Goal: Task Accomplishment & Management: Manage account settings

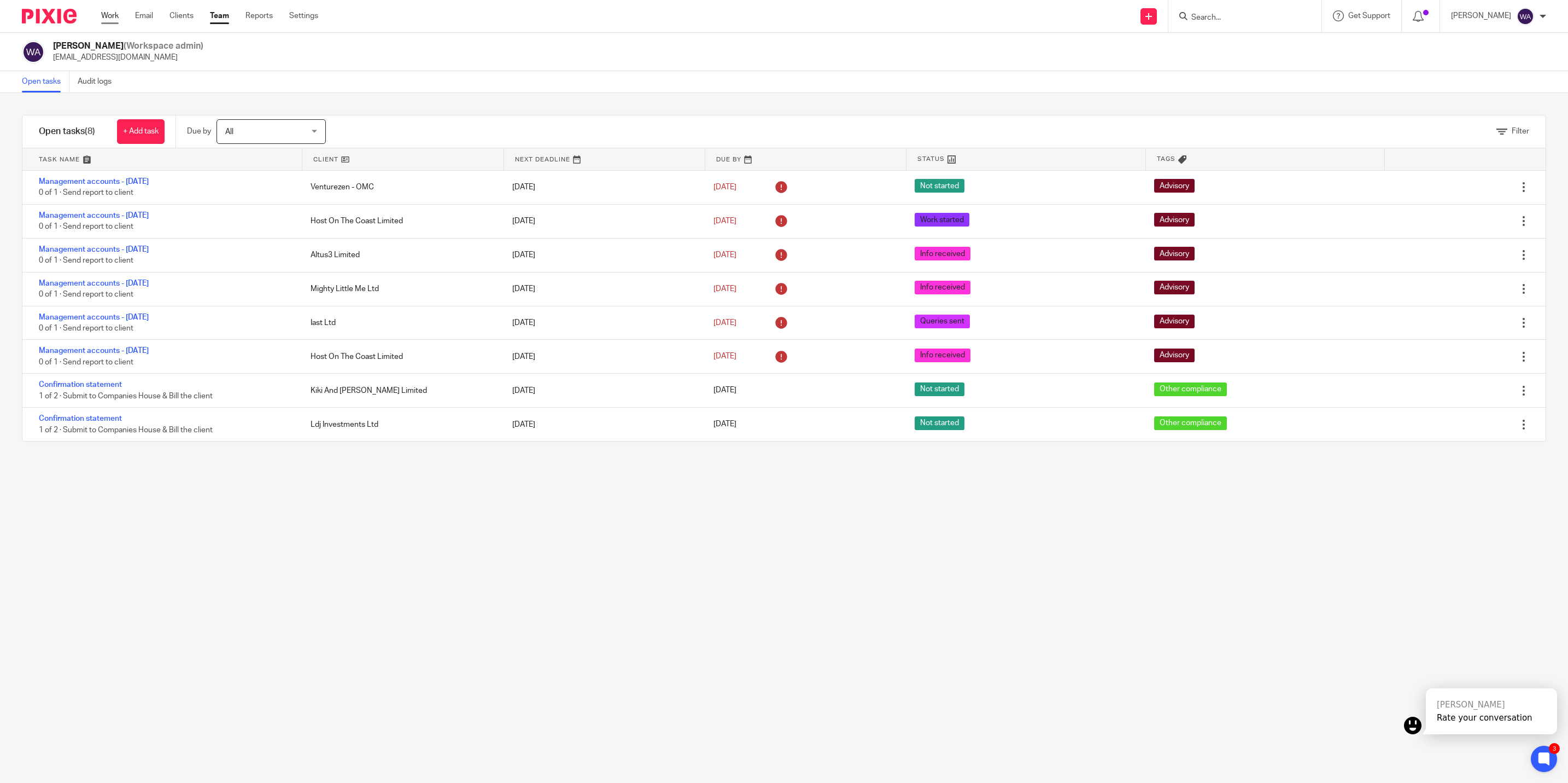
click at [104, 19] on link "Work" at bounding box center [110, 16] width 17 height 11
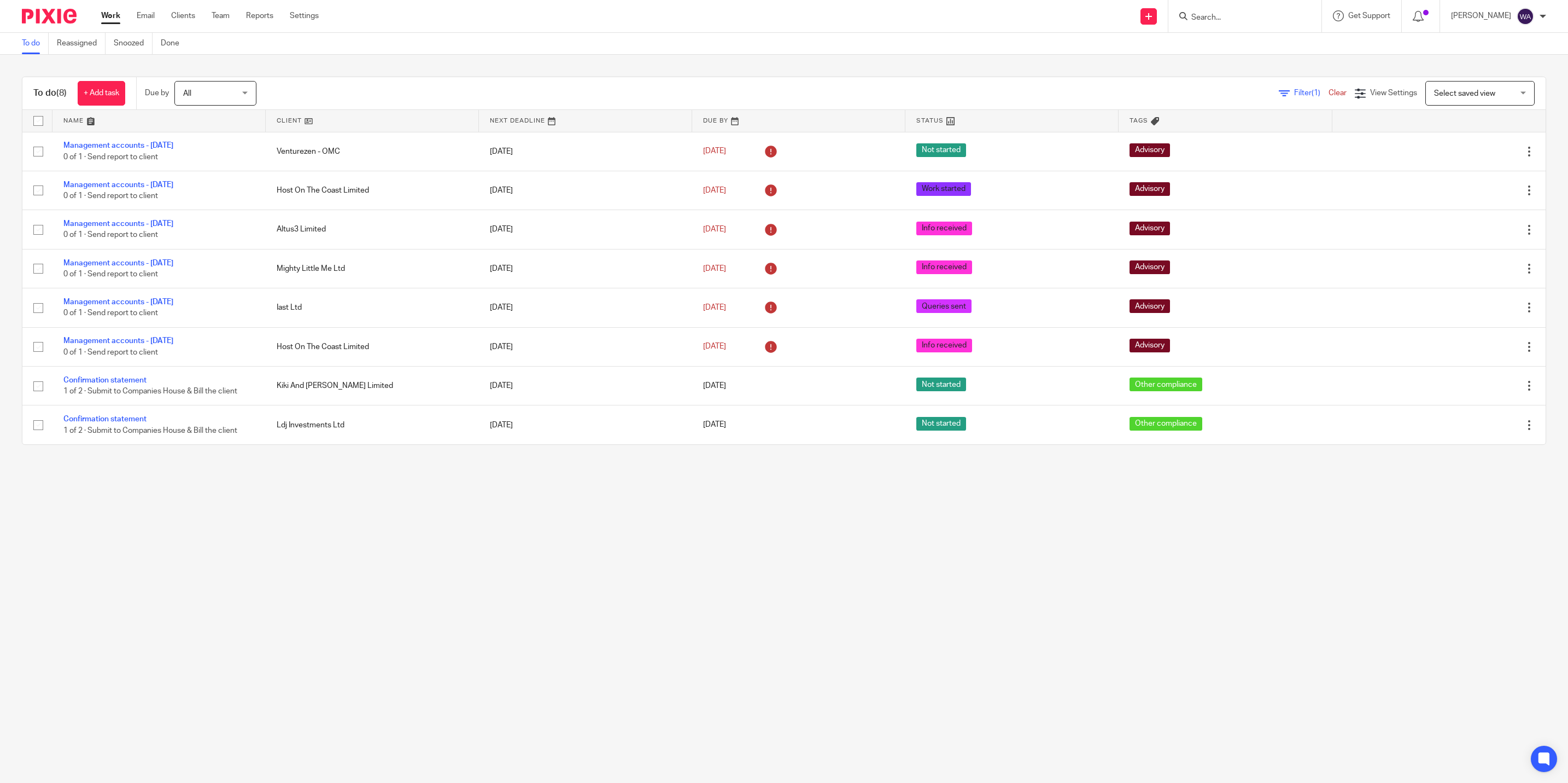
click at [35, 391] on input "checkbox" at bounding box center [38, 385] width 21 height 21
checkbox input "true"
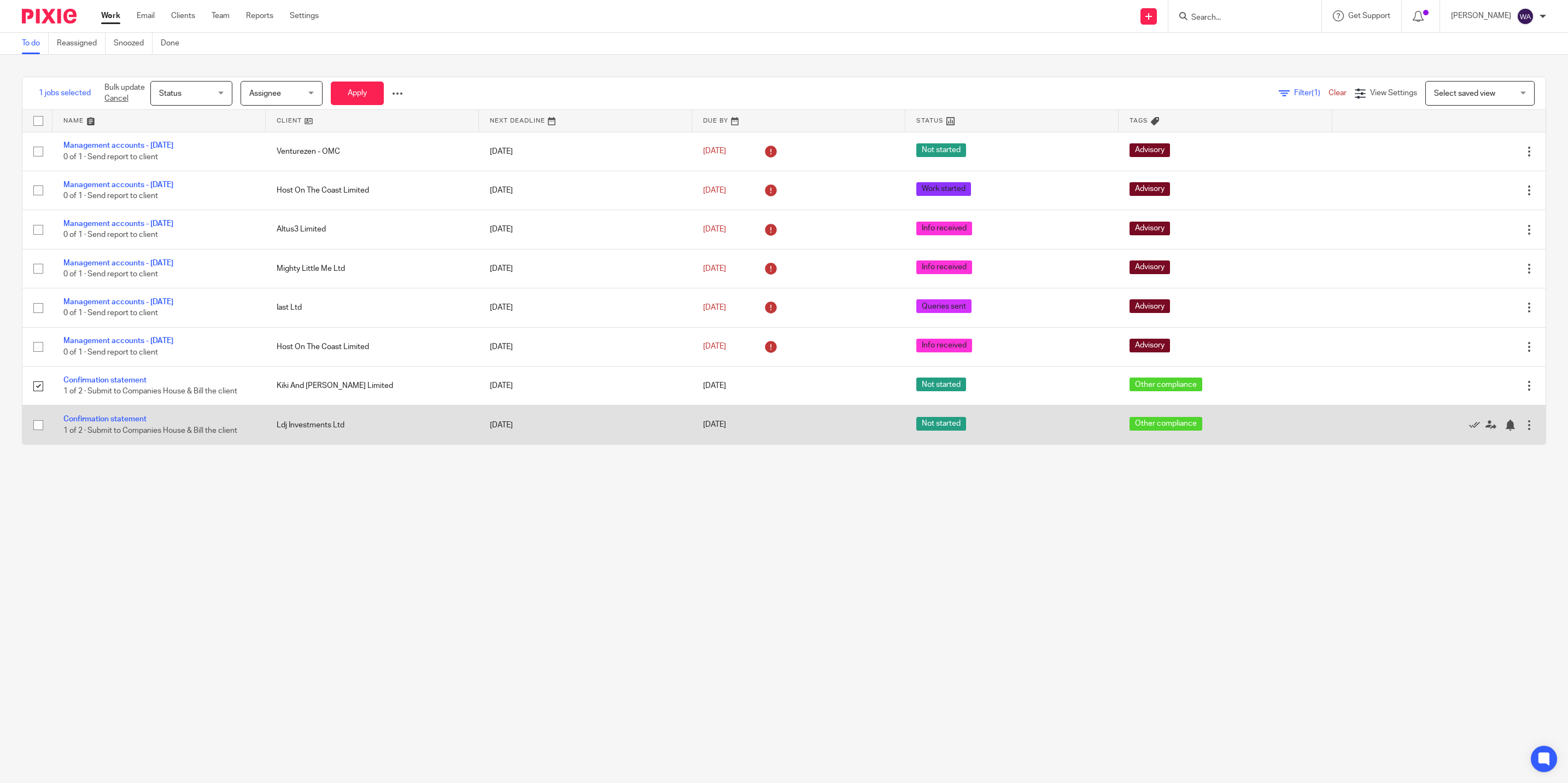
click at [36, 427] on input "checkbox" at bounding box center [38, 425] width 21 height 21
checkbox input "true"
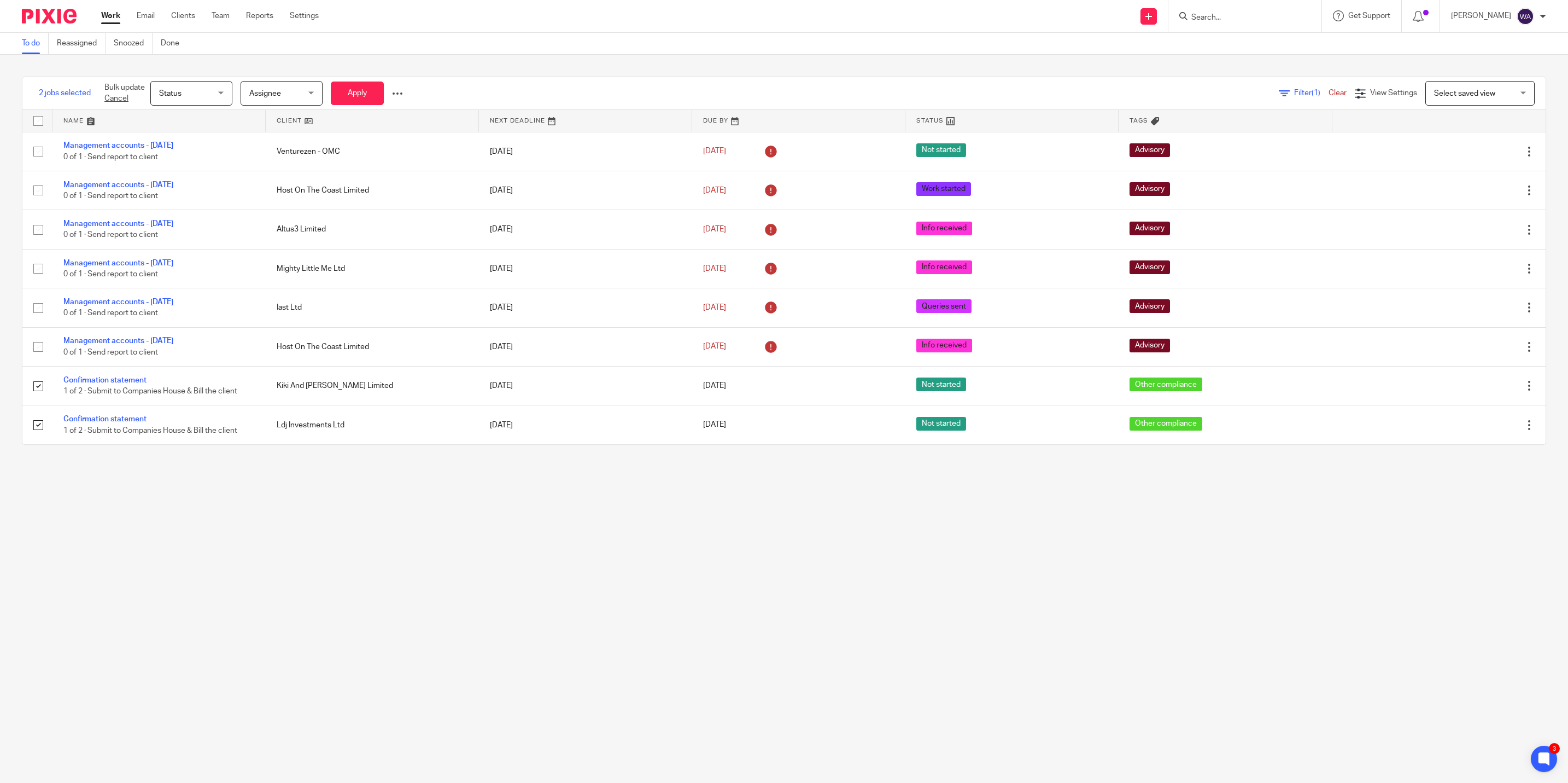
click at [283, 102] on span "Assignee" at bounding box center [278, 93] width 58 height 23
click at [264, 252] on span "Qasim Khan" at bounding box center [279, 255] width 60 height 7
click at [340, 86] on button "Apply" at bounding box center [357, 93] width 53 height 23
